Goal: Information Seeking & Learning: Learn about a topic

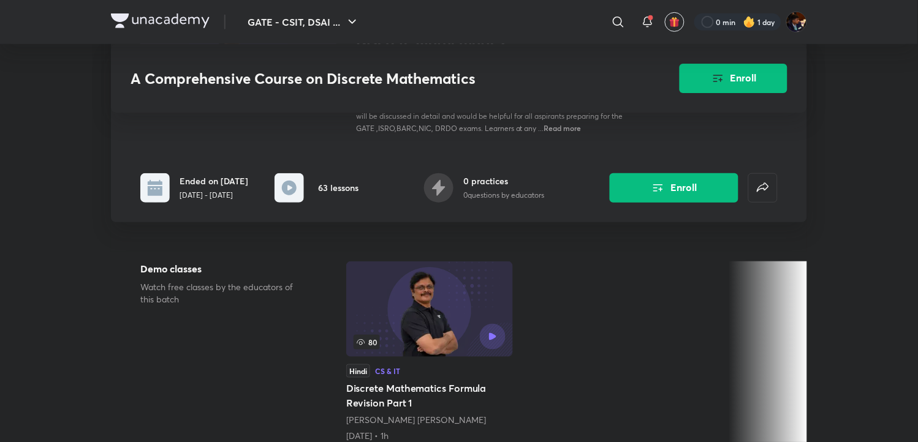
scroll to position [408, 0]
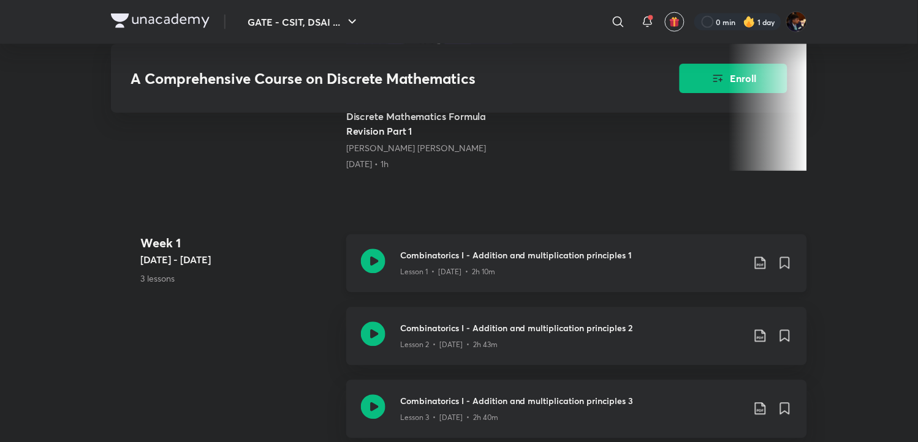
click at [364, 262] on icon at bounding box center [373, 261] width 25 height 25
click at [372, 260] on icon at bounding box center [373, 261] width 25 height 25
